Goal: Navigation & Orientation: Find specific page/section

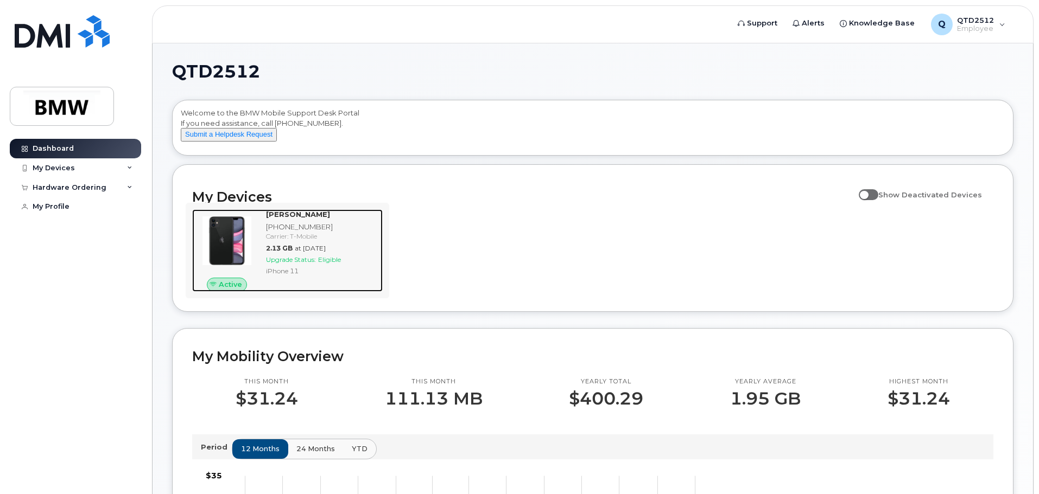
click at [235, 251] on img at bounding box center [227, 241] width 52 height 52
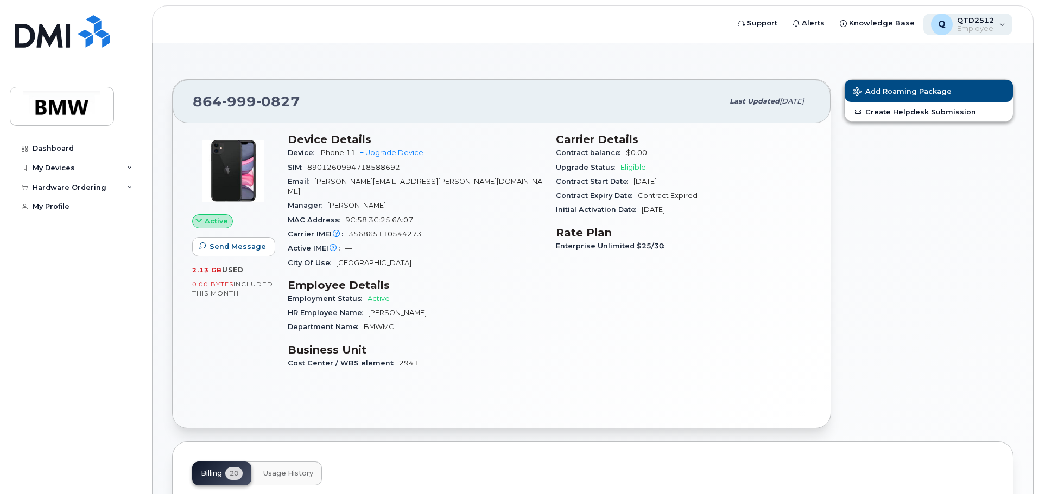
click at [976, 21] on span "QTD2512" at bounding box center [975, 20] width 37 height 9
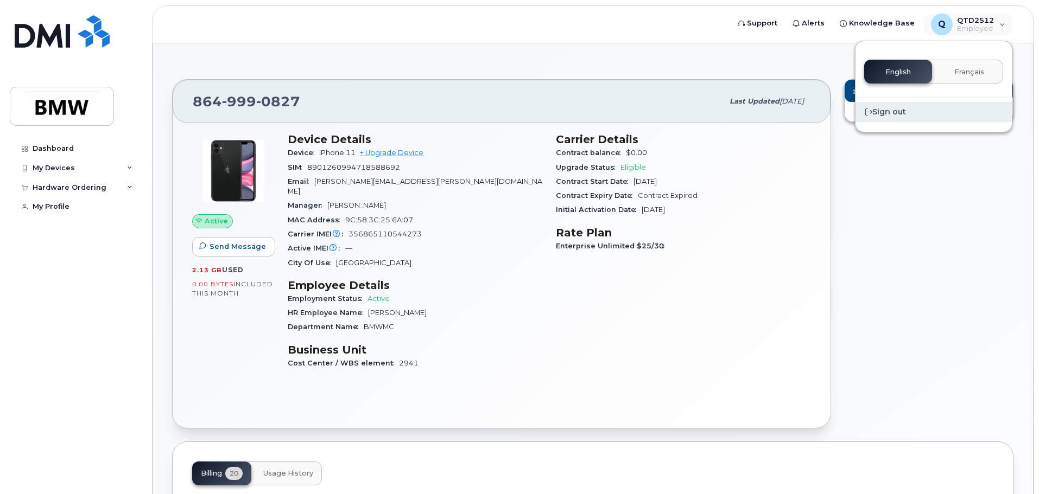
click at [903, 115] on div "Sign out" at bounding box center [933, 112] width 156 height 20
